Goal: Obtain resource: Download file/media

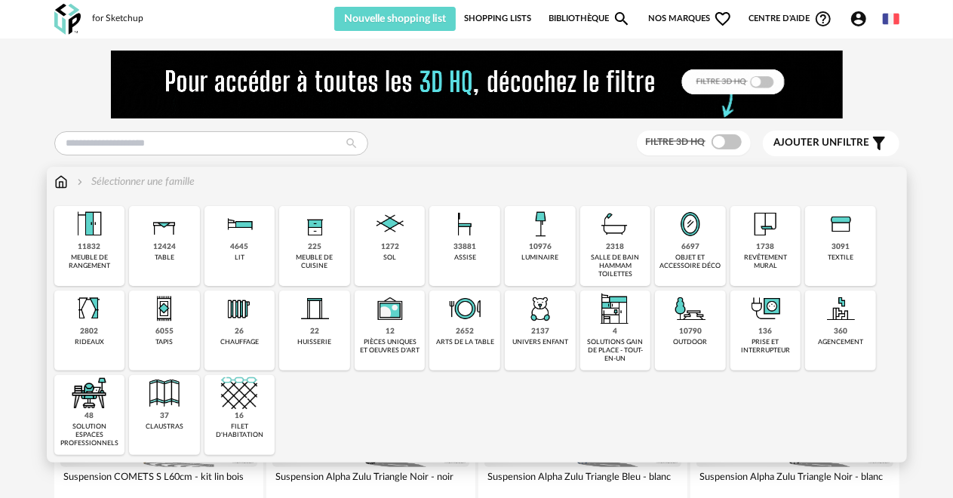
drag, startPoint x: 537, startPoint y: 216, endPoint x: 578, endPoint y: 216, distance: 40.8
click at [537, 217] on img at bounding box center [540, 224] width 36 height 36
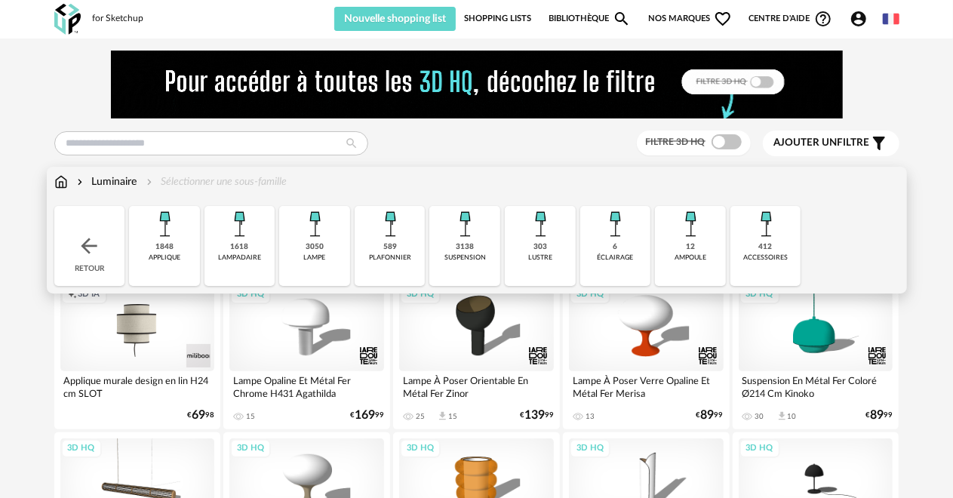
click at [409, 254] on div "plafonnier" at bounding box center [390, 258] width 42 height 8
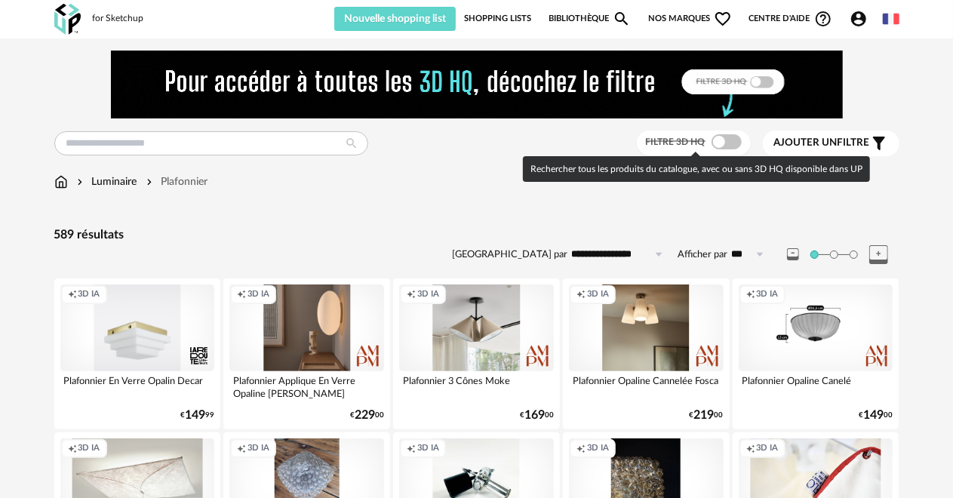
click at [732, 137] on span at bounding box center [727, 141] width 30 height 15
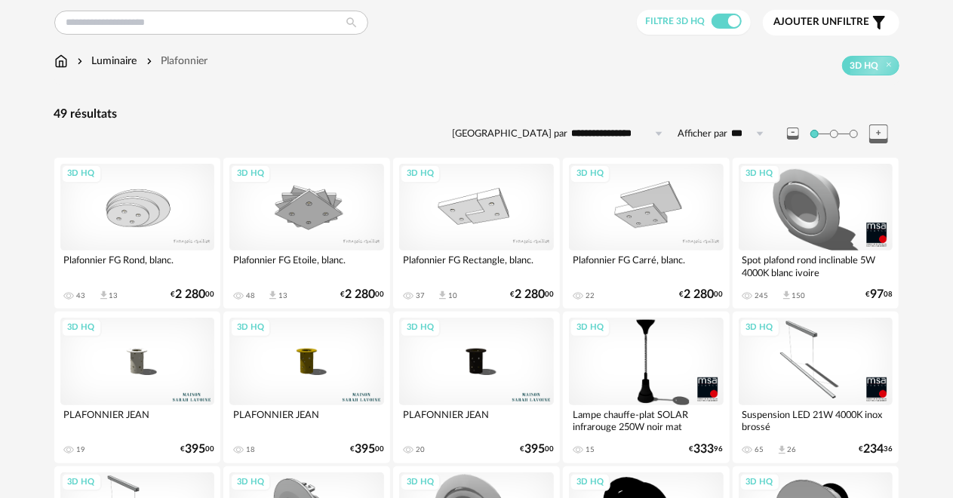
scroll to position [120, 0]
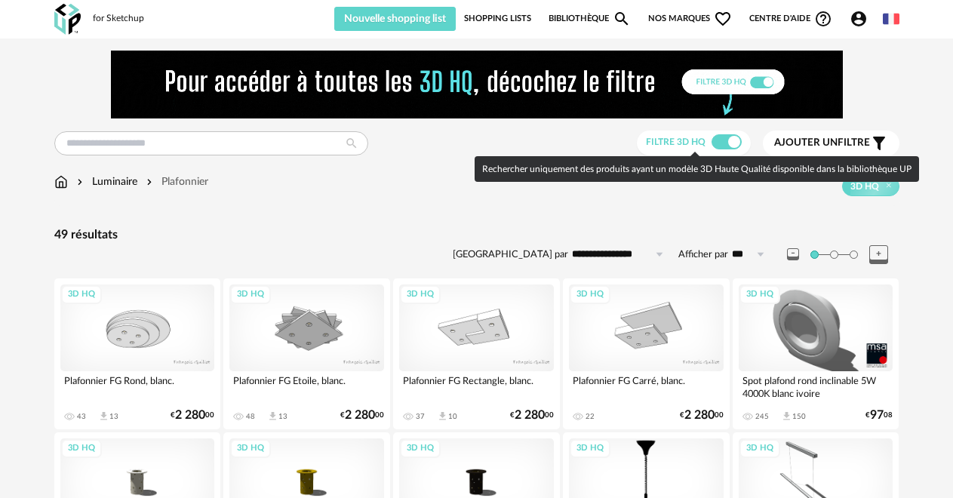
click at [717, 139] on span at bounding box center [727, 141] width 30 height 15
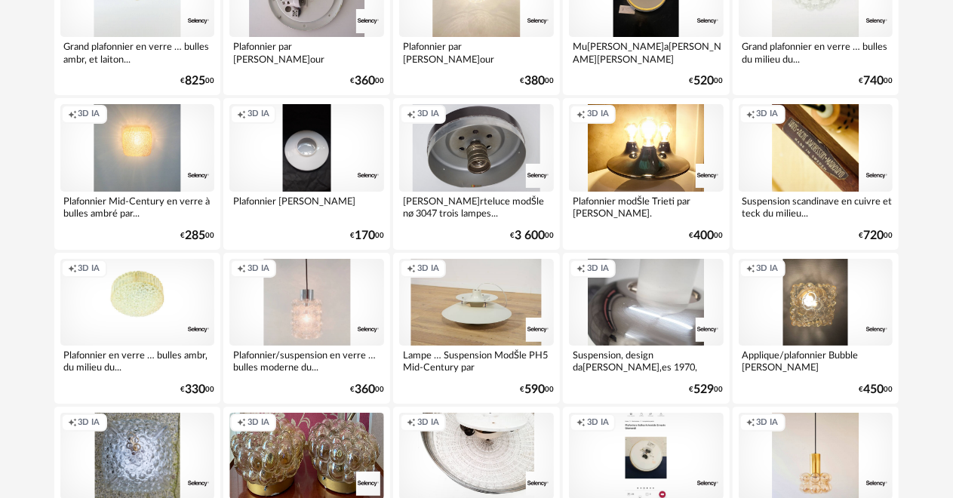
scroll to position [2957, 0]
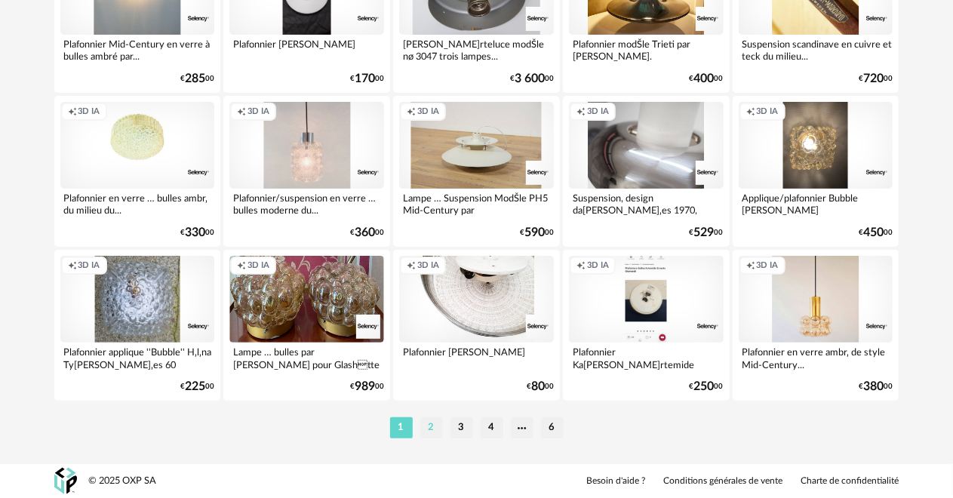
click at [430, 421] on li "2" at bounding box center [431, 427] width 23 height 21
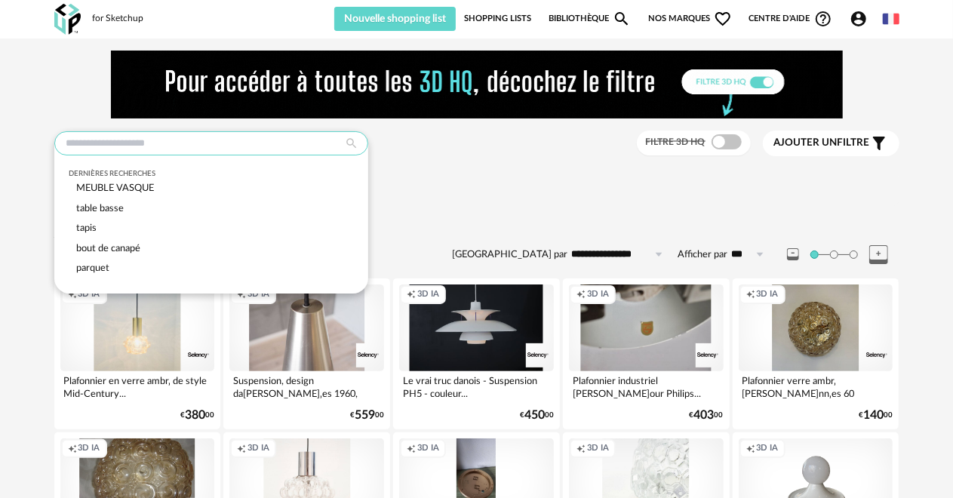
click at [257, 142] on input "text" at bounding box center [211, 143] width 314 height 24
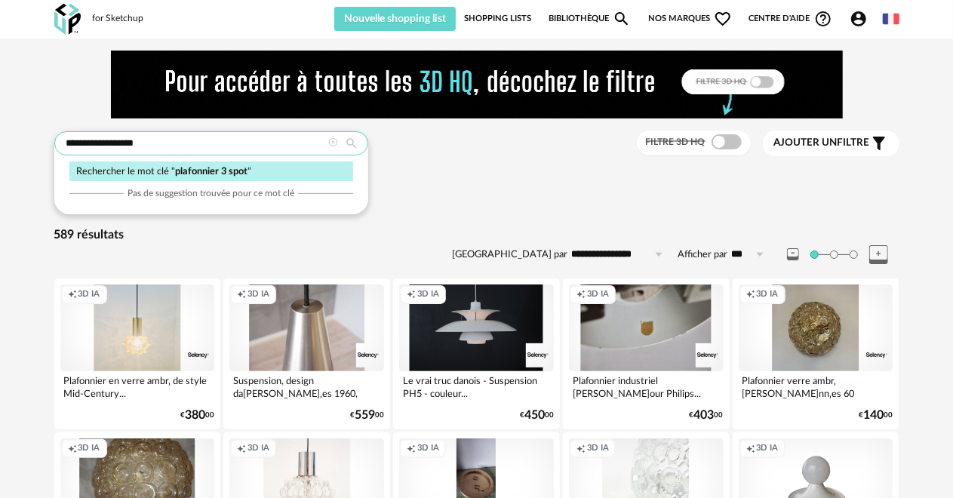
type input "**********"
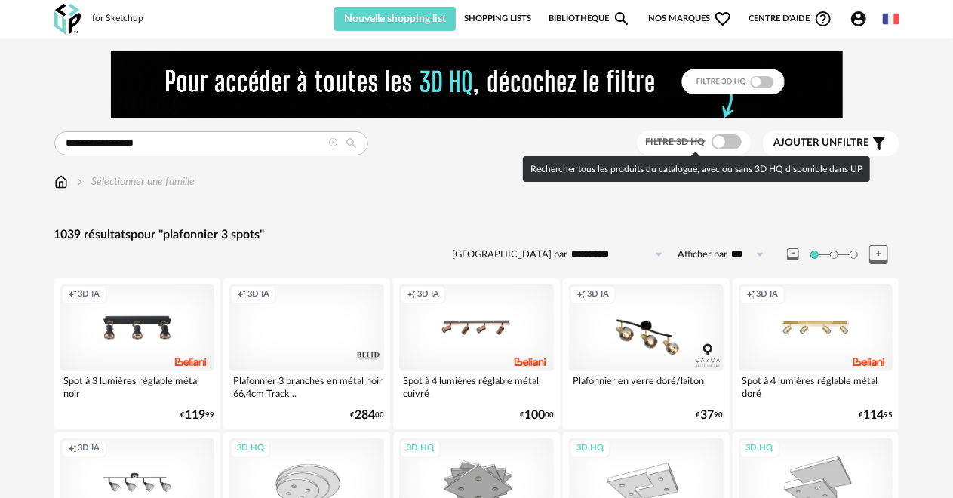
click at [730, 142] on span at bounding box center [727, 141] width 30 height 15
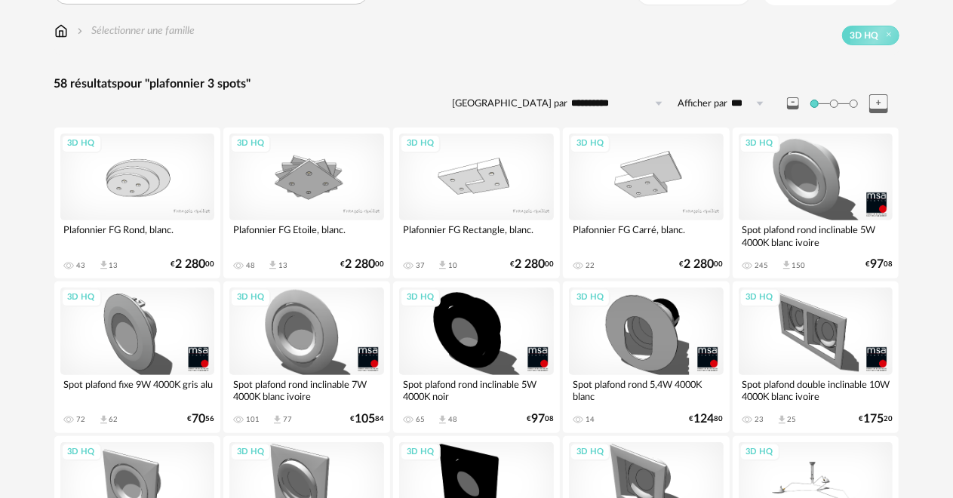
scroll to position [226, 0]
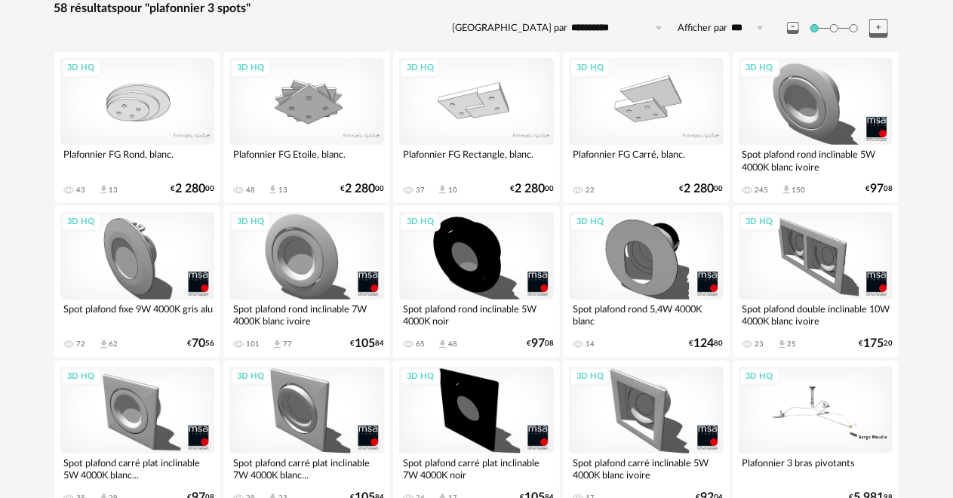
click at [292, 279] on div "3D HQ" at bounding box center [306, 255] width 155 height 87
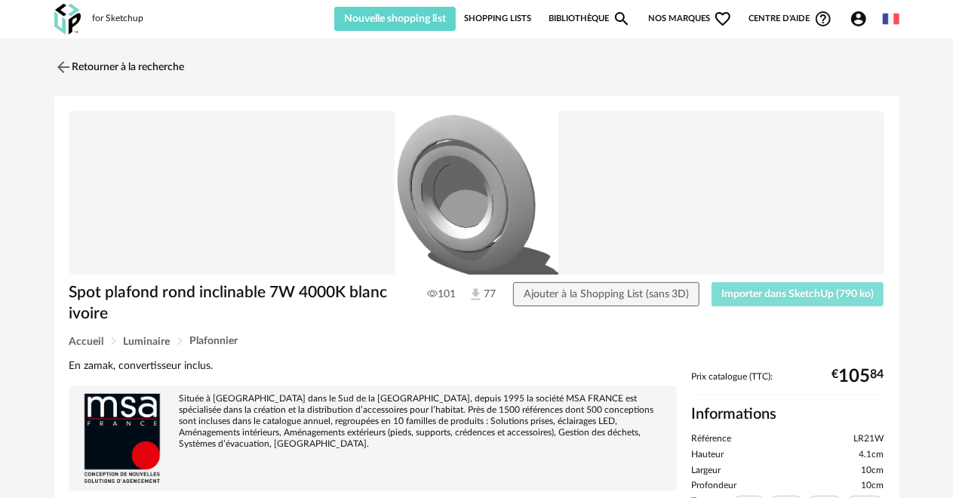
click at [817, 294] on span "Importer dans SketchUp (790 ko)" at bounding box center [798, 294] width 152 height 11
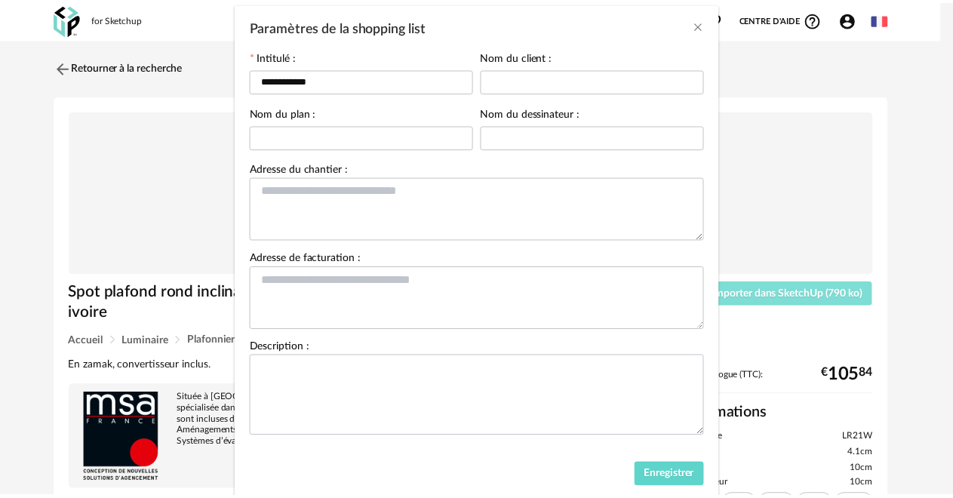
scroll to position [115, 0]
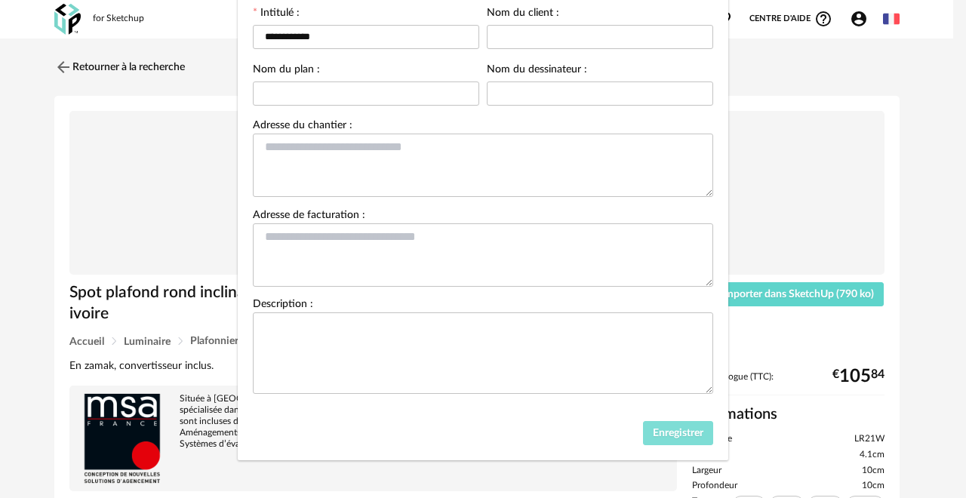
click at [657, 441] on button "Enregistrer" at bounding box center [678, 433] width 71 height 24
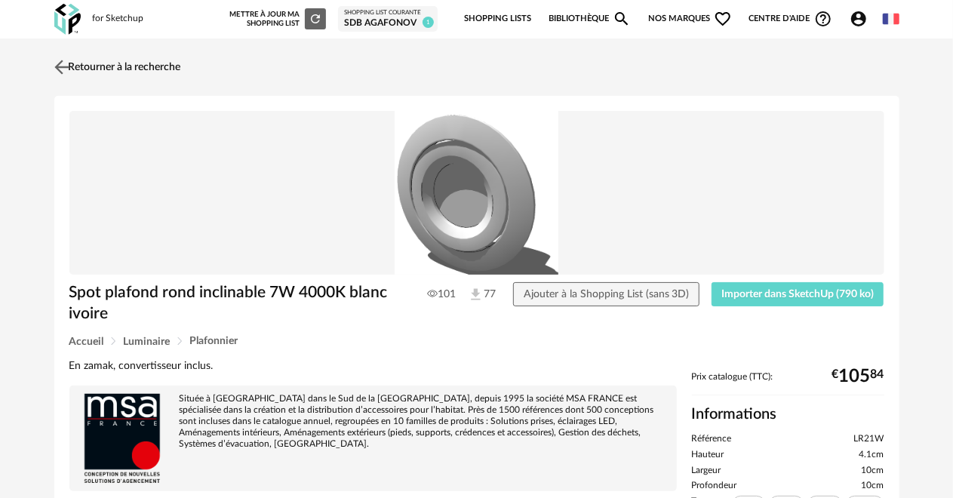
click at [174, 65] on link "Retourner à la recherche" at bounding box center [116, 67] width 131 height 33
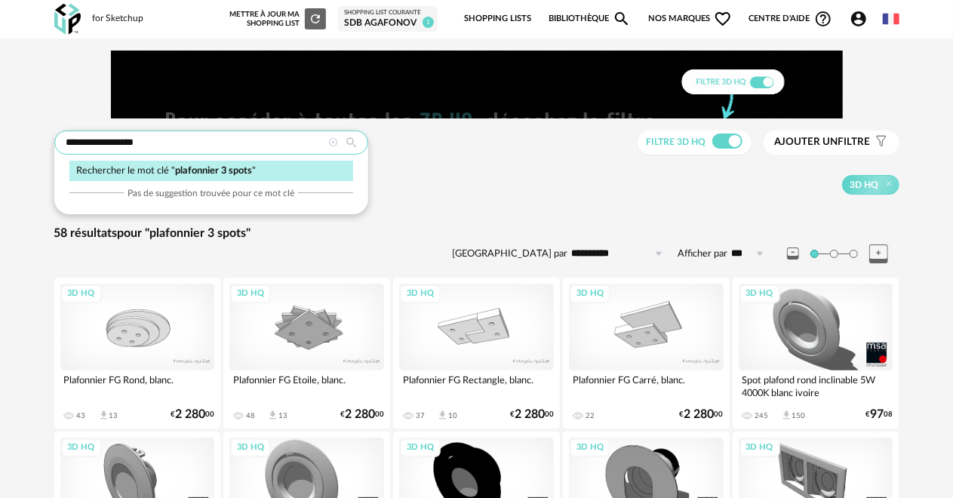
drag, startPoint x: 239, startPoint y: 137, endPoint x: 30, endPoint y: 140, distance: 209.1
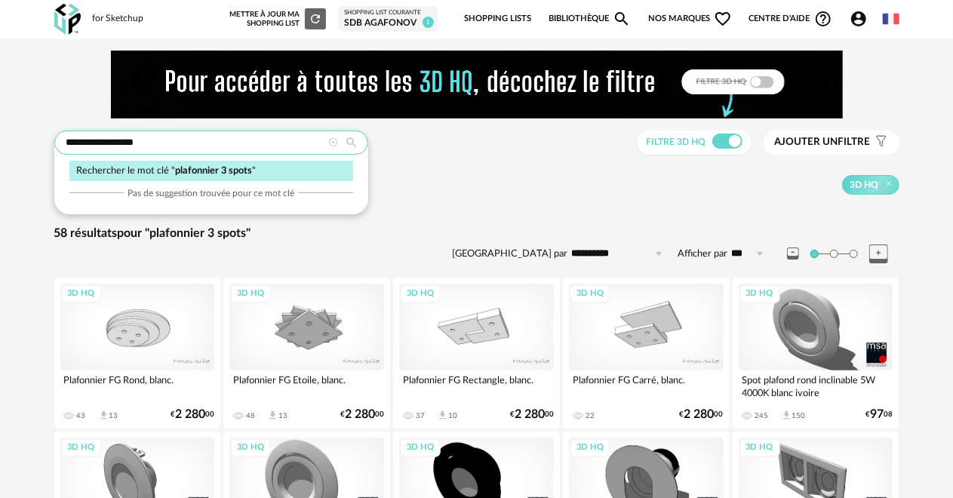
type input "**********"
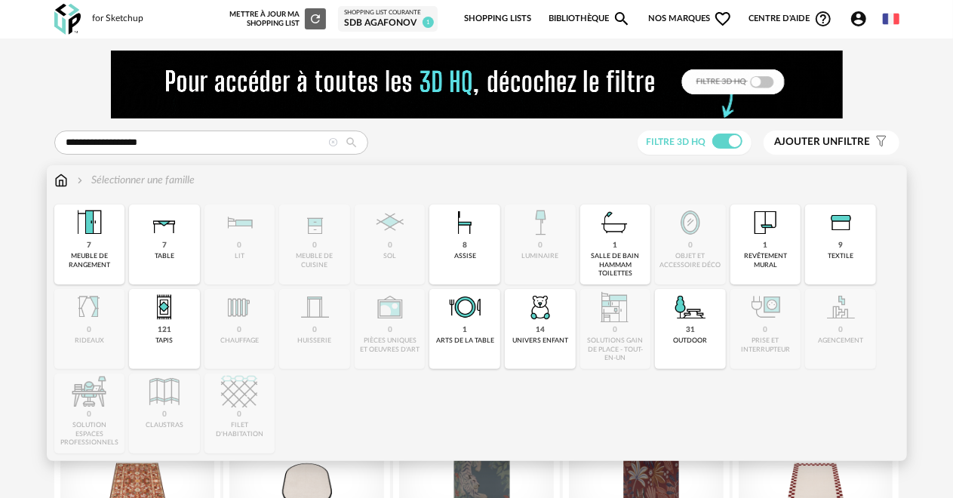
click at [613, 229] on img at bounding box center [615, 223] width 36 height 36
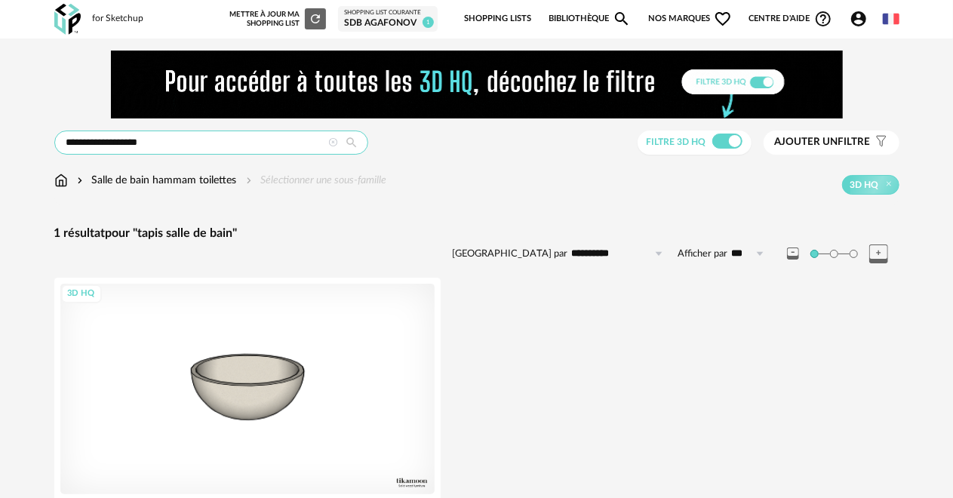
click at [145, 143] on input "**********" at bounding box center [211, 143] width 314 height 24
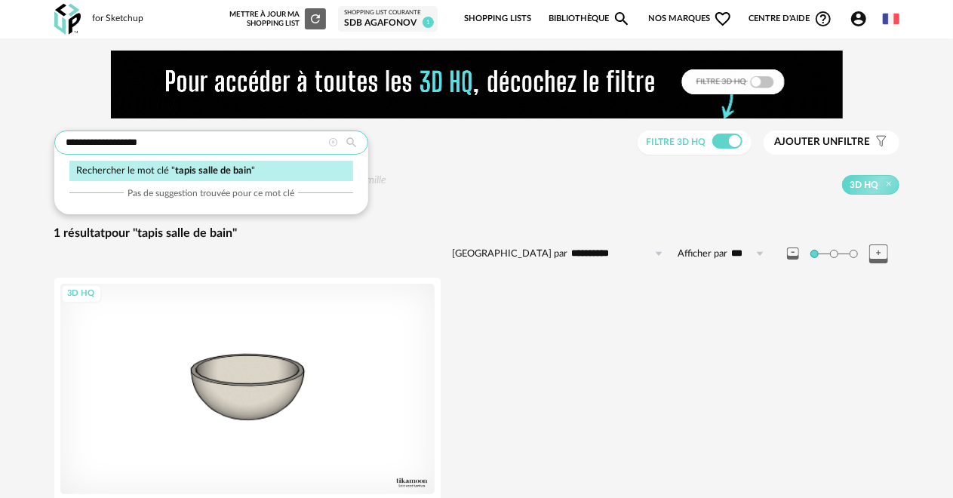
drag, startPoint x: 155, startPoint y: 146, endPoint x: 55, endPoint y: 135, distance: 100.3
click at [30, 140] on div "**********" at bounding box center [476, 309] width 953 height 542
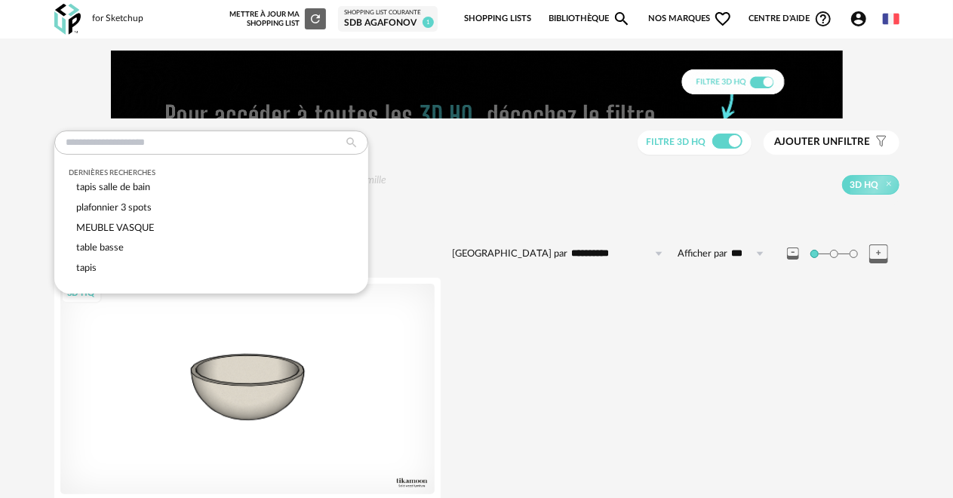
click at [428, 155] on div "**********" at bounding box center [476, 316] width 869 height 530
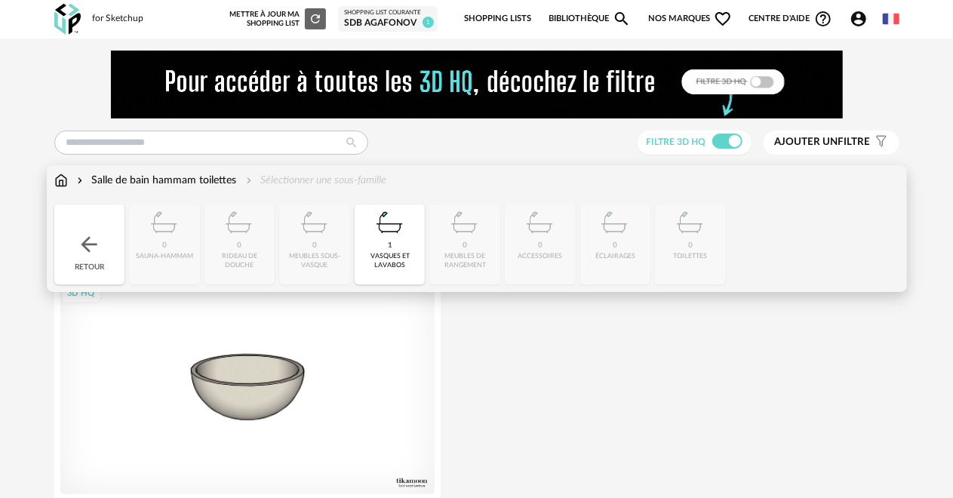
click at [109, 178] on div "Salle de bain hammam toilettes" at bounding box center [155, 180] width 163 height 15
type input "**********"
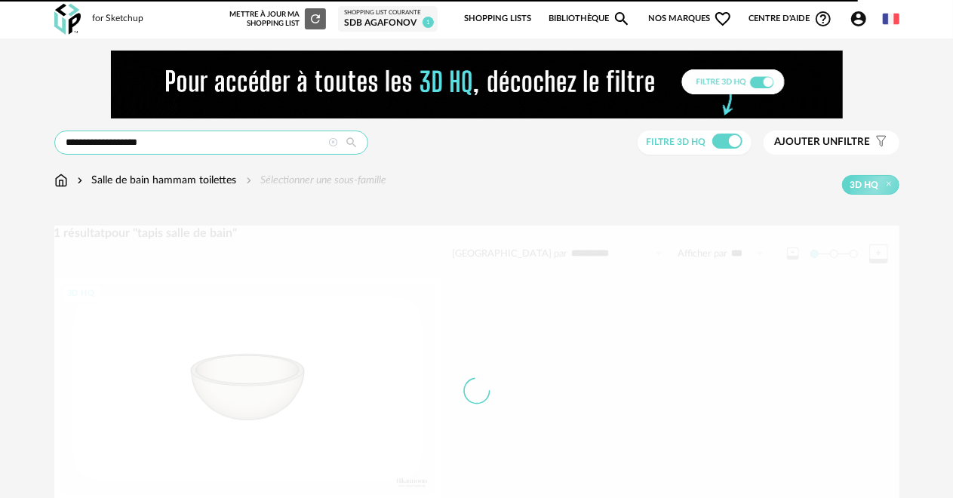
click at [63, 144] on input "**********" at bounding box center [211, 143] width 314 height 24
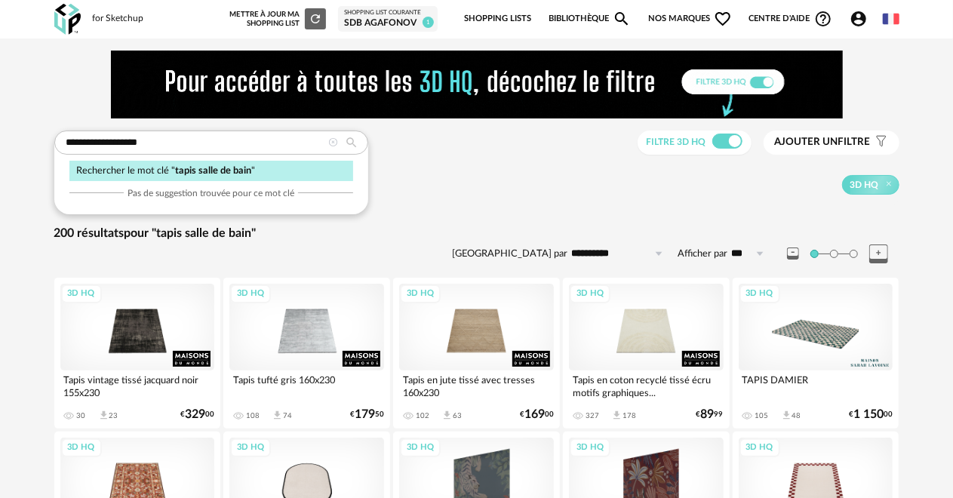
click at [332, 140] on icon at bounding box center [334, 143] width 10 height 10
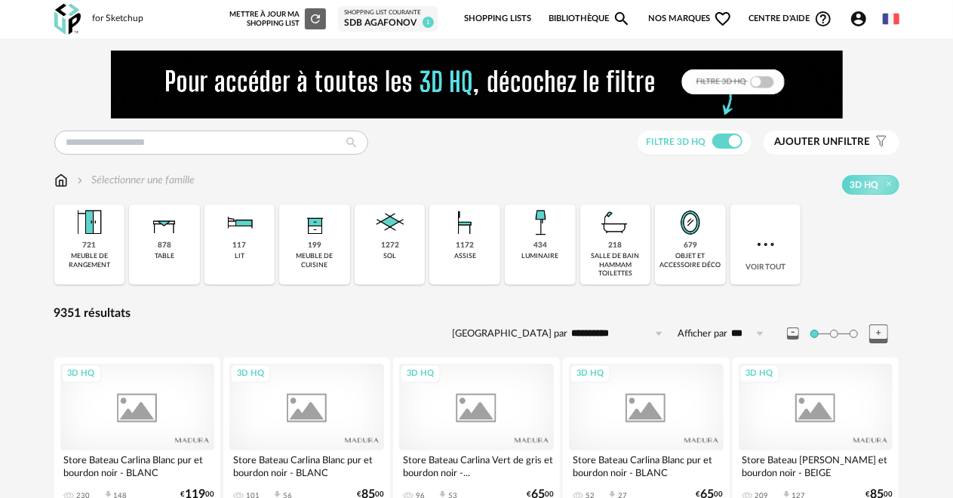
click at [616, 238] on img at bounding box center [615, 223] width 36 height 36
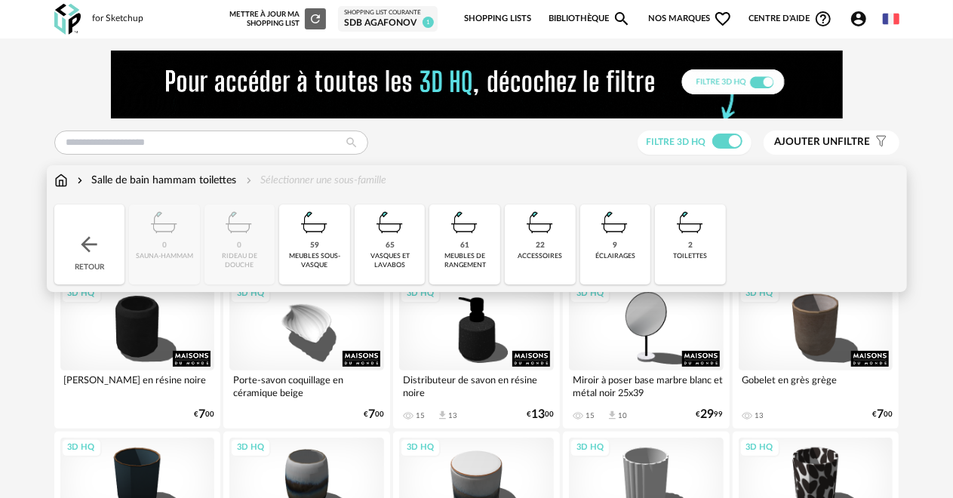
click at [526, 221] on img at bounding box center [540, 223] width 36 height 36
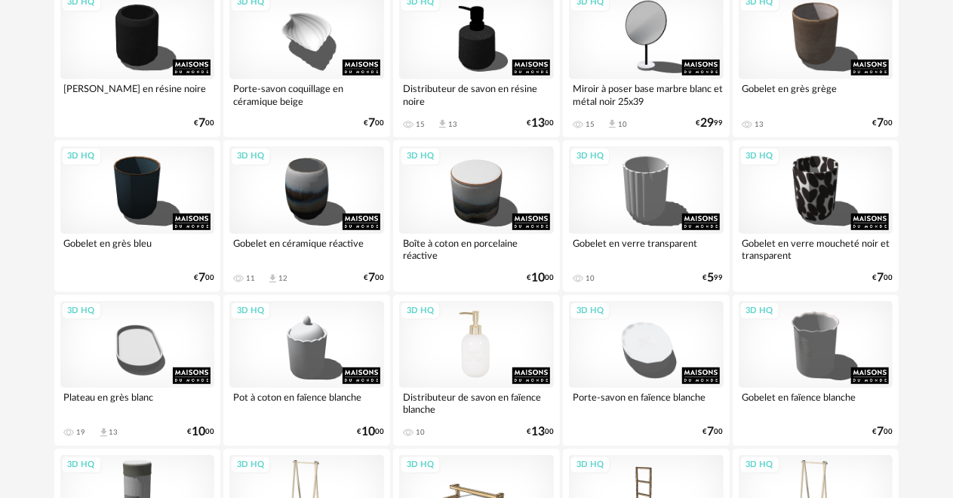
scroll to position [377, 0]
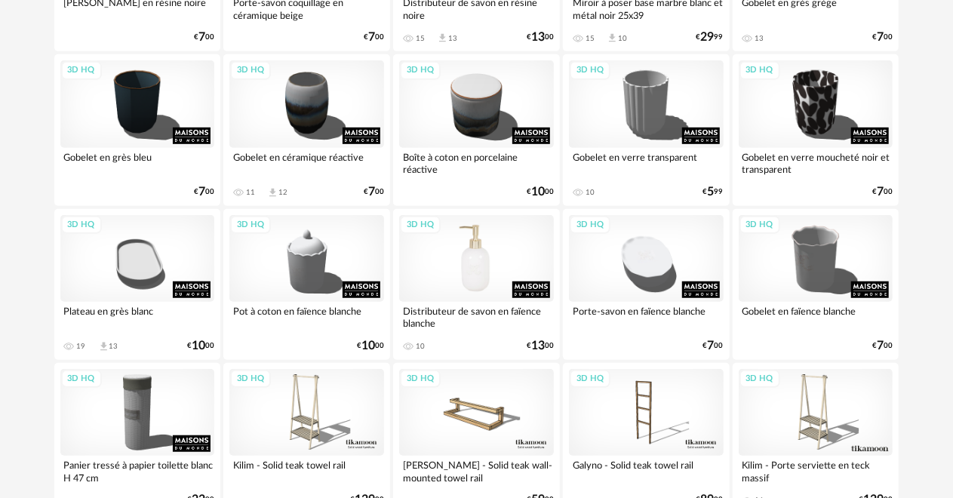
click at [495, 270] on div "3D HQ" at bounding box center [476, 258] width 155 height 87
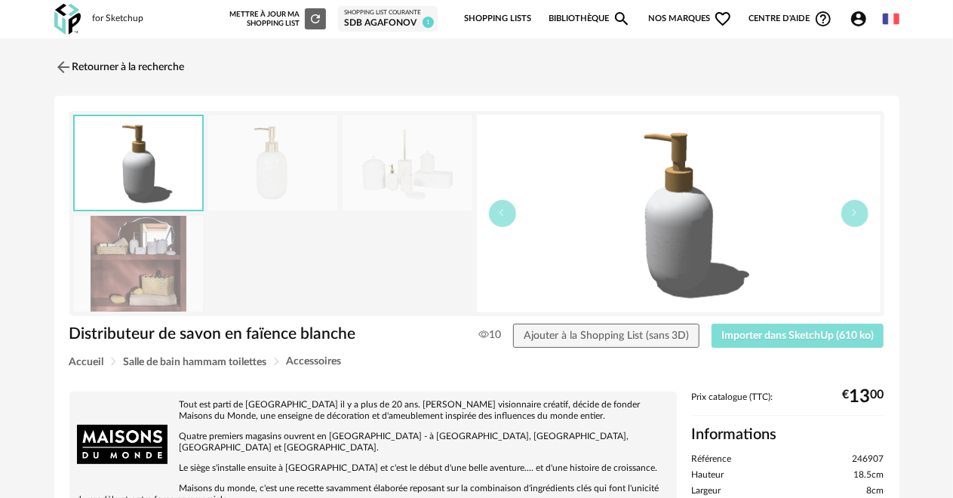
click at [806, 342] on button "Importer dans SketchUp (610 ko)" at bounding box center [798, 336] width 173 height 24
click at [141, 66] on link "Retourner à la recherche" at bounding box center [116, 67] width 131 height 33
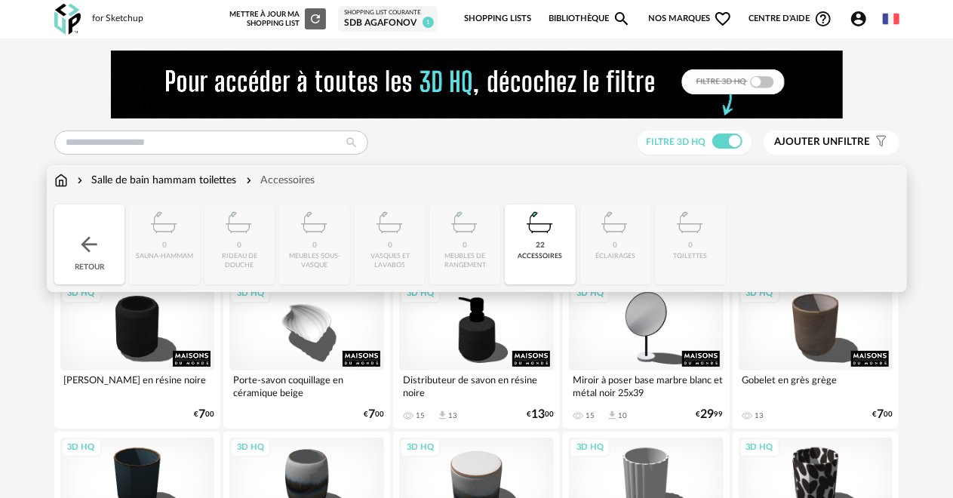
click at [63, 178] on img at bounding box center [61, 180] width 14 height 15
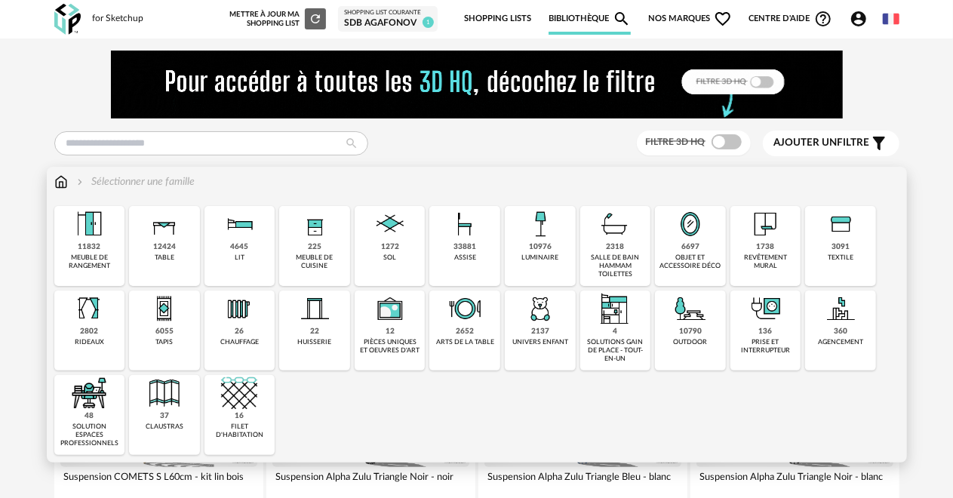
click at [143, 324] on div "6055 tapis" at bounding box center [164, 331] width 71 height 80
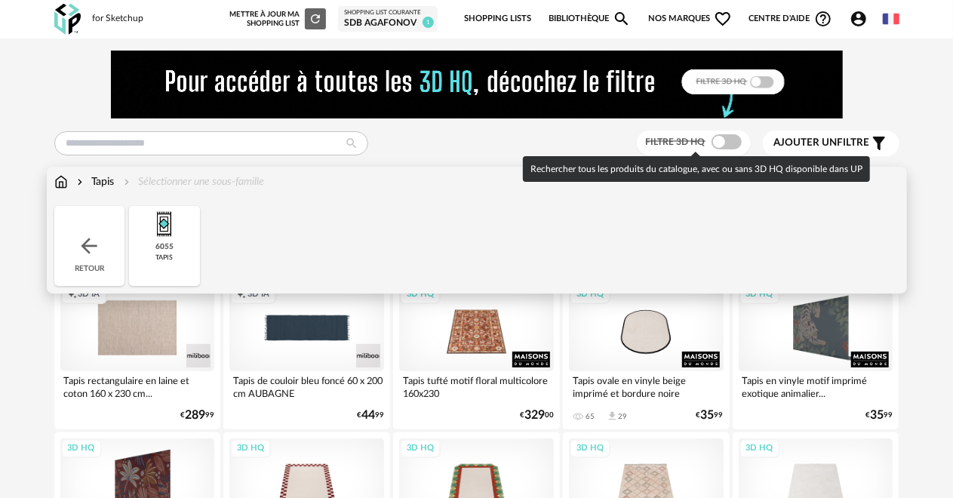
click at [737, 141] on span at bounding box center [727, 141] width 30 height 15
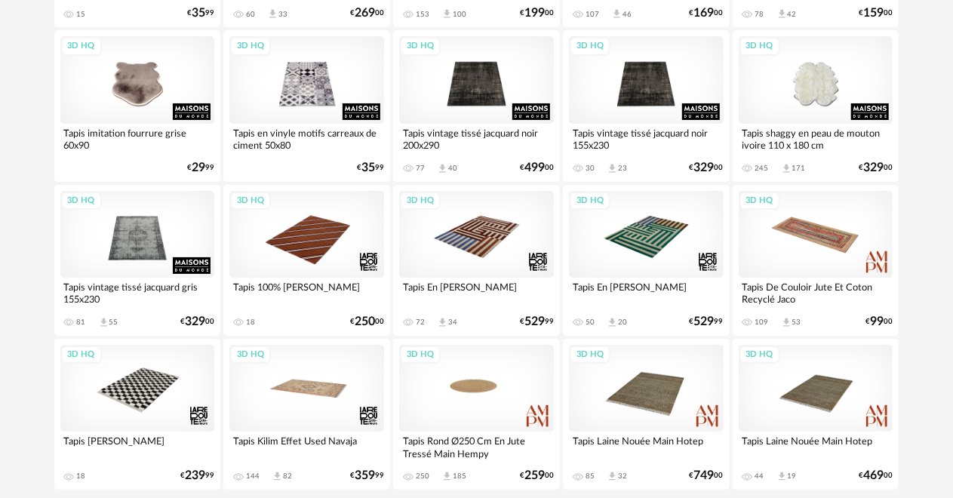
scroll to position [2957, 0]
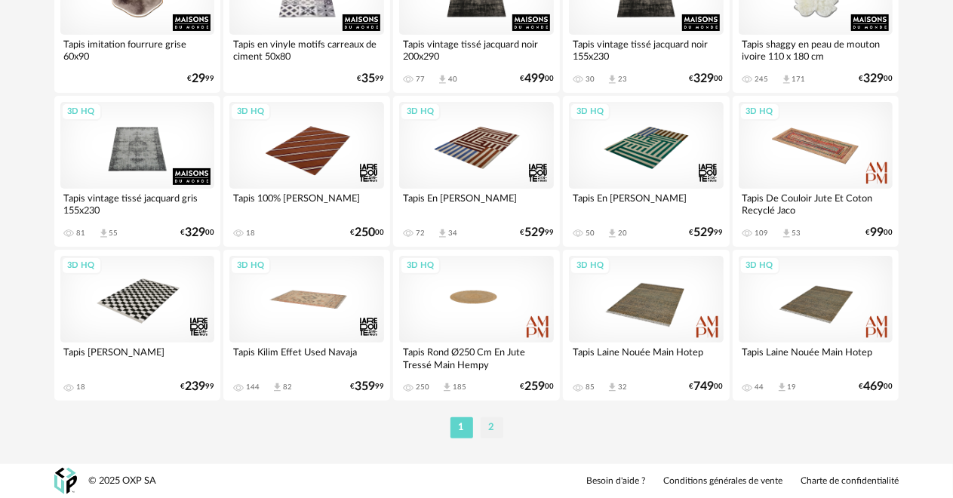
click at [491, 426] on li "2" at bounding box center [492, 427] width 23 height 21
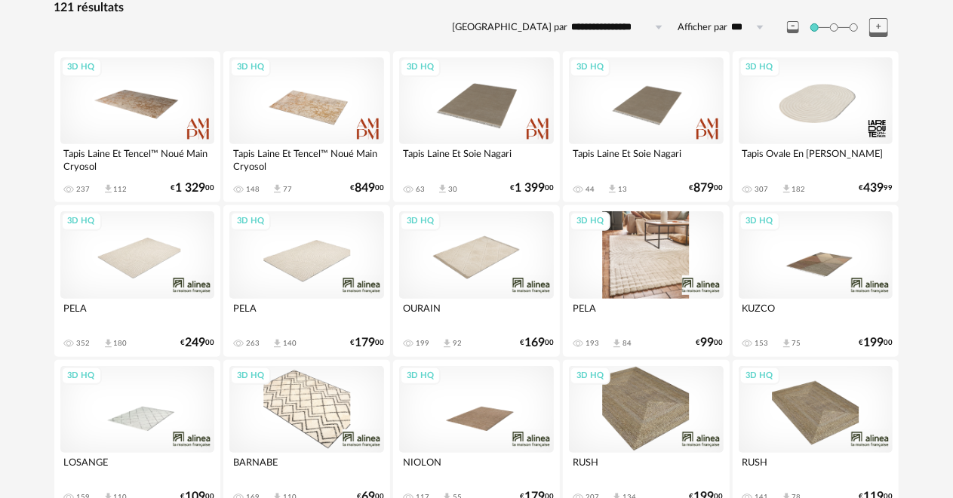
scroll to position [226, 0]
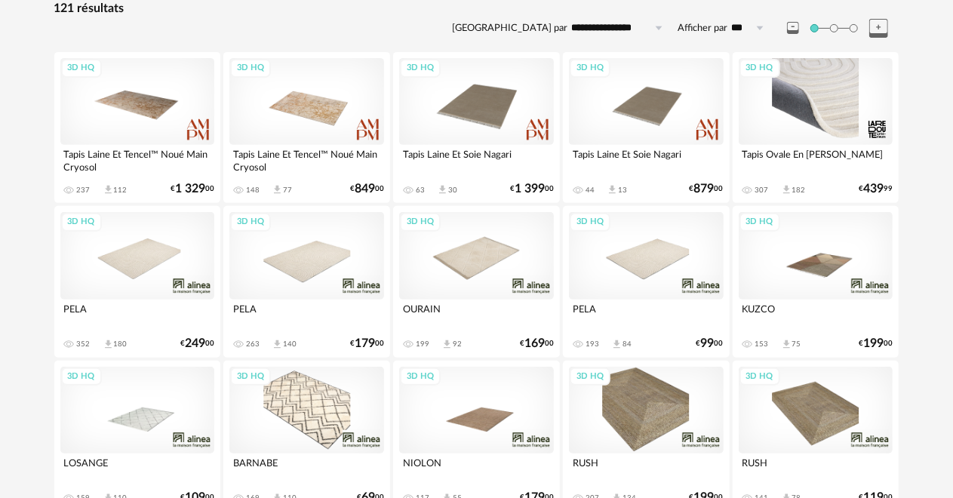
click at [839, 118] on div "3D HQ" at bounding box center [816, 101] width 155 height 87
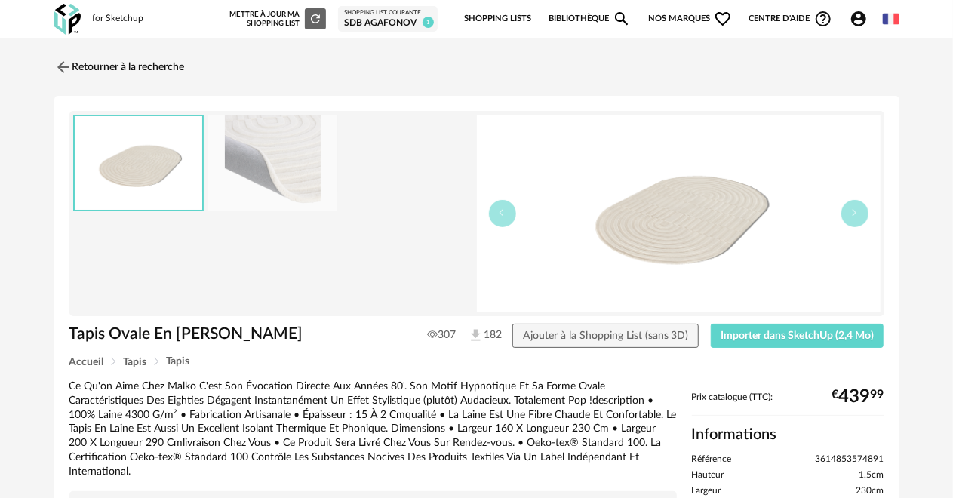
click at [791, 349] on div "Tapis Ovale En Laine Malko 307 182 Ajouter à la Shopping List (sans 3D) Importe…" at bounding box center [477, 340] width 830 height 32
click at [793, 334] on span "Importer dans SketchUp (2,4 Mo)" at bounding box center [797, 336] width 153 height 11
